Goal: Task Accomplishment & Management: Use online tool/utility

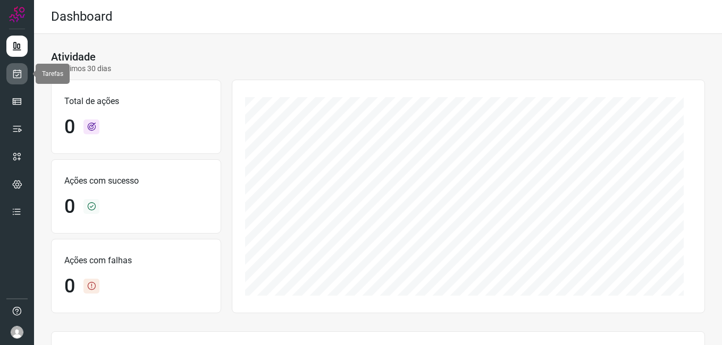
click at [16, 80] on link at bounding box center [16, 73] width 21 height 21
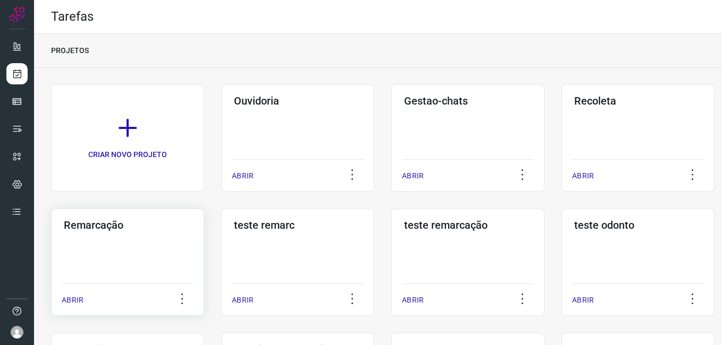
click at [139, 250] on div "Remarcação ABRIR" at bounding box center [127, 262] width 153 height 107
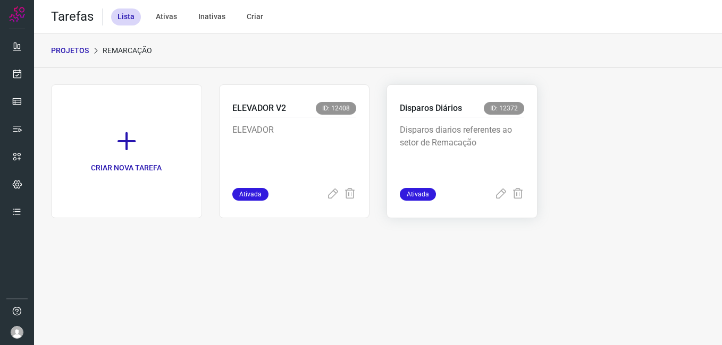
click at [510, 146] on p "Disparos diarios referentes ao setor de Remacação" at bounding box center [462, 150] width 124 height 53
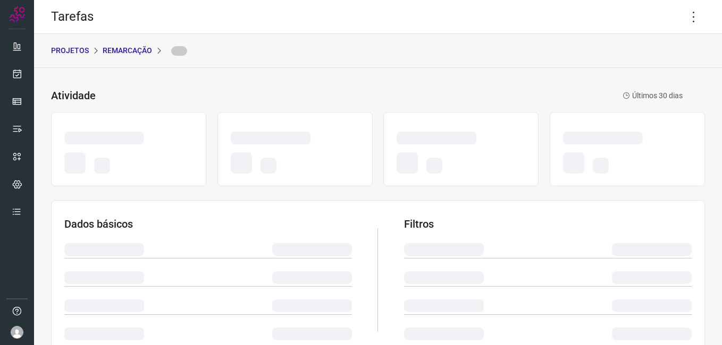
click at [467, 146] on div at bounding box center [460, 140] width 129 height 16
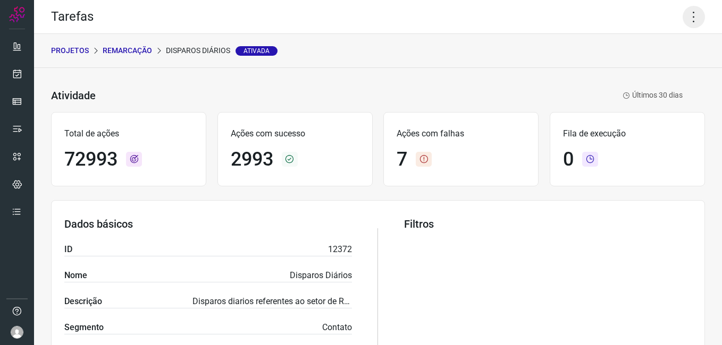
click at [682, 18] on icon at bounding box center [693, 17] width 22 height 22
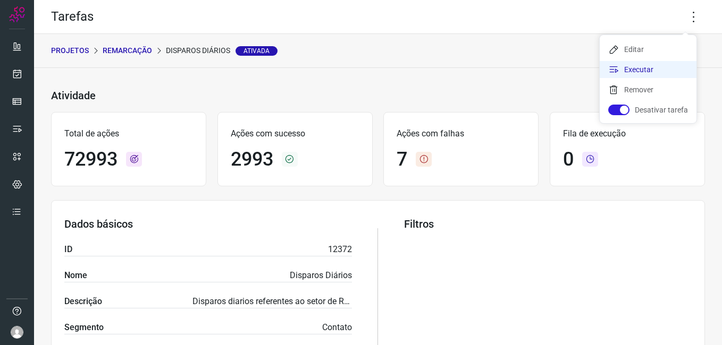
click at [660, 72] on li "Executar" at bounding box center [647, 69] width 97 height 17
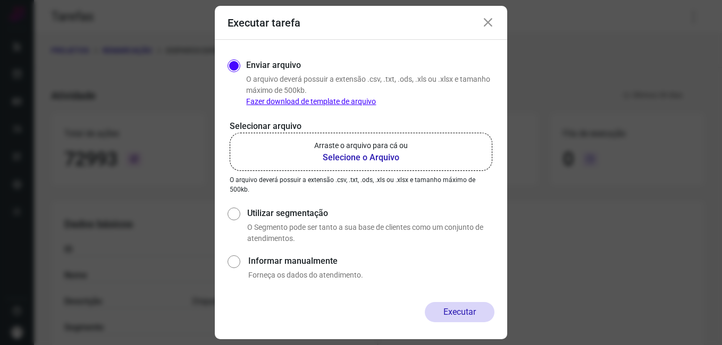
click at [354, 153] on b "Selecione o Arquivo" at bounding box center [361, 157] width 94 height 13
click at [0, 0] on input "Arraste o arquivo para cá ou Selecione o Arquivo" at bounding box center [0, 0] width 0 height 0
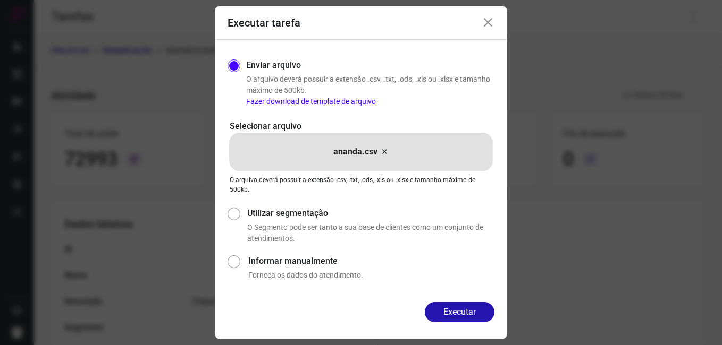
click at [450, 302] on div "Enviar arquivo O arquivo [PERSON_NAME] possuir a extensão .csv, .txt, .ods, .xl…" at bounding box center [361, 171] width 292 height 263
click at [451, 307] on button "Executar" at bounding box center [460, 312] width 70 height 20
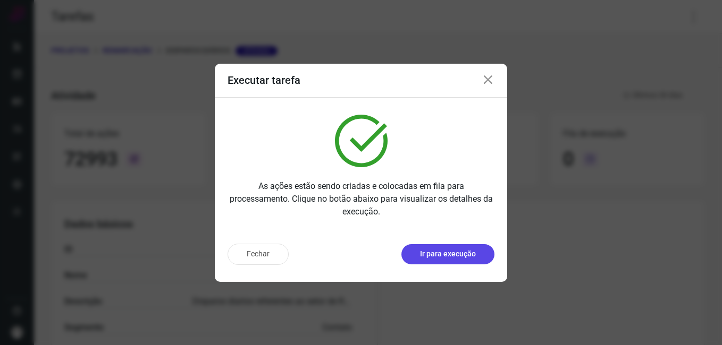
click at [430, 252] on p "Ir para execução" at bounding box center [448, 254] width 56 height 11
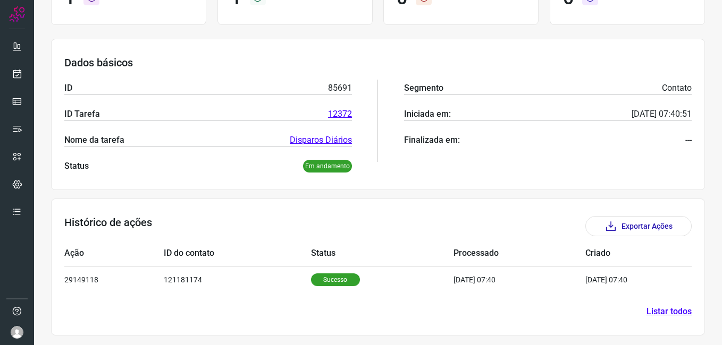
scroll to position [119, 0]
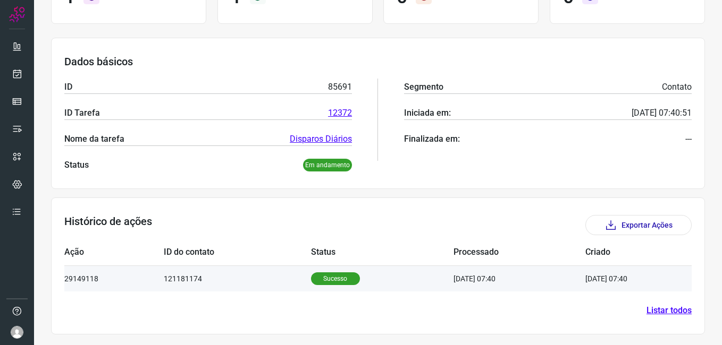
click at [328, 274] on p "Sucesso" at bounding box center [335, 279] width 49 height 13
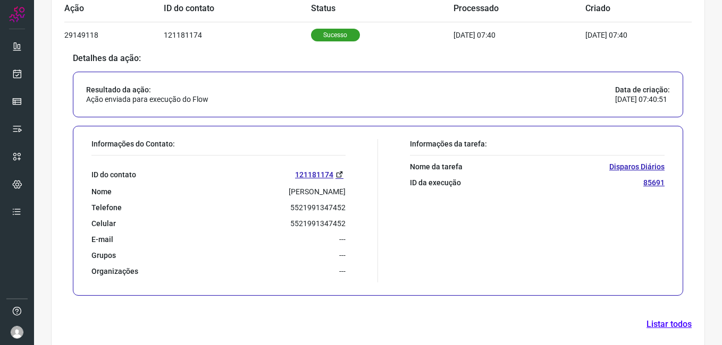
scroll to position [377, 0]
